Goal: Information Seeking & Learning: Learn about a topic

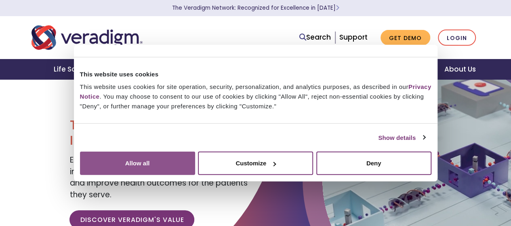
click at [195, 151] on button "Allow all" at bounding box center [137, 162] width 115 height 23
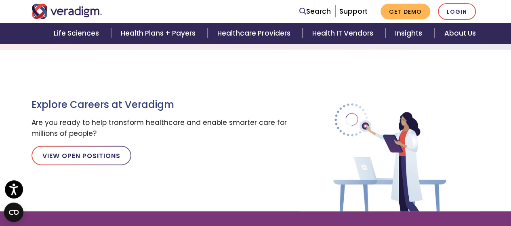
scroll to position [873, 0]
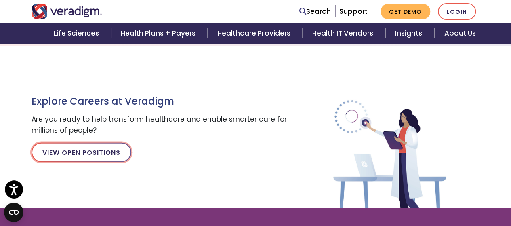
click at [97, 150] on link "View Open Positions" at bounding box center [82, 152] width 100 height 19
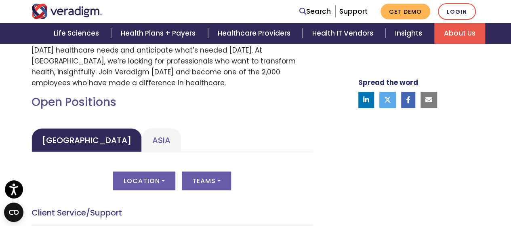
scroll to position [337, 0]
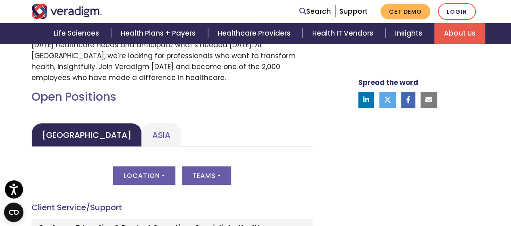
drag, startPoint x: 0, startPoint y: 0, endPoint x: 97, endPoint y: 150, distance: 179.1
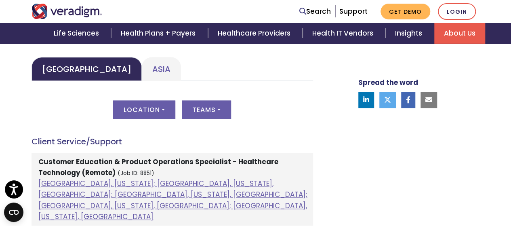
scroll to position [403, 0]
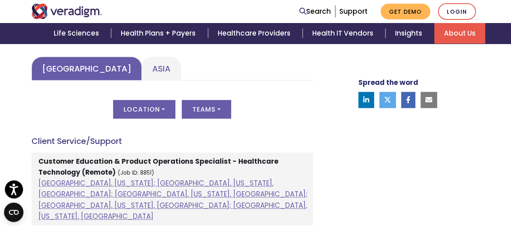
click at [65, 69] on link "[GEOGRAPHIC_DATA]" at bounding box center [87, 69] width 110 height 24
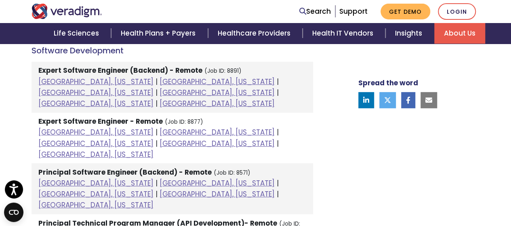
scroll to position [1157, 0]
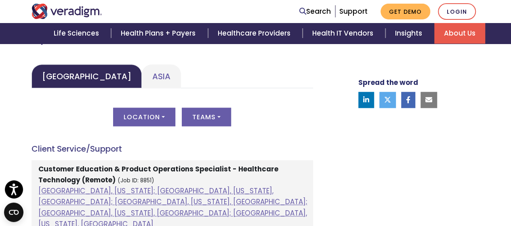
scroll to position [393, 0]
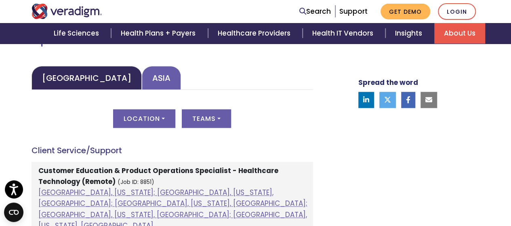
click at [142, 77] on link "Asia" at bounding box center [161, 78] width 39 height 24
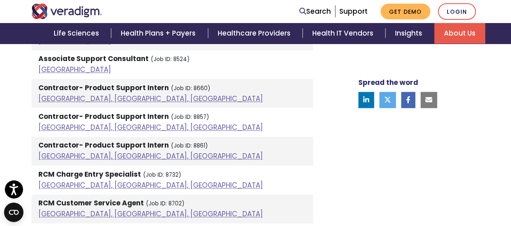
scroll to position [534, 0]
click at [90, 126] on link "[GEOGRAPHIC_DATA], [GEOGRAPHIC_DATA], [GEOGRAPHIC_DATA]" at bounding box center [150, 127] width 225 height 10
